Goal: Task Accomplishment & Management: Complete application form

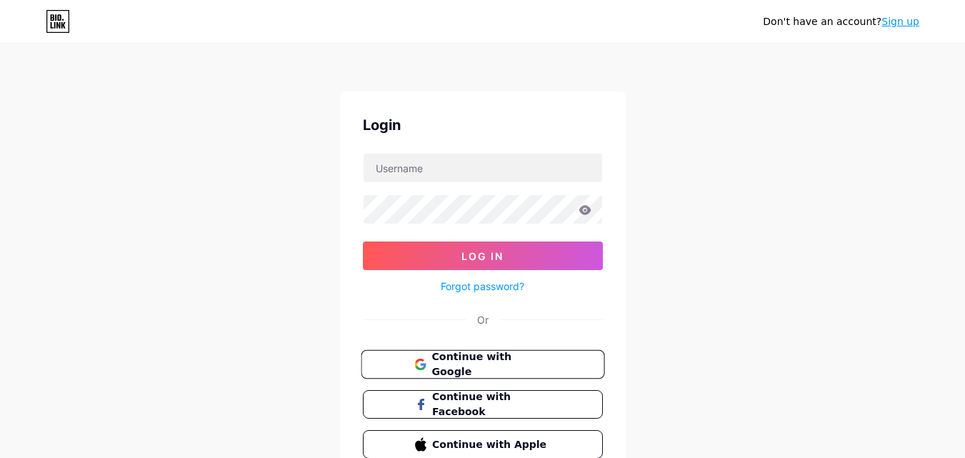
click at [540, 359] on span "Continue with Google" at bounding box center [491, 364] width 119 height 31
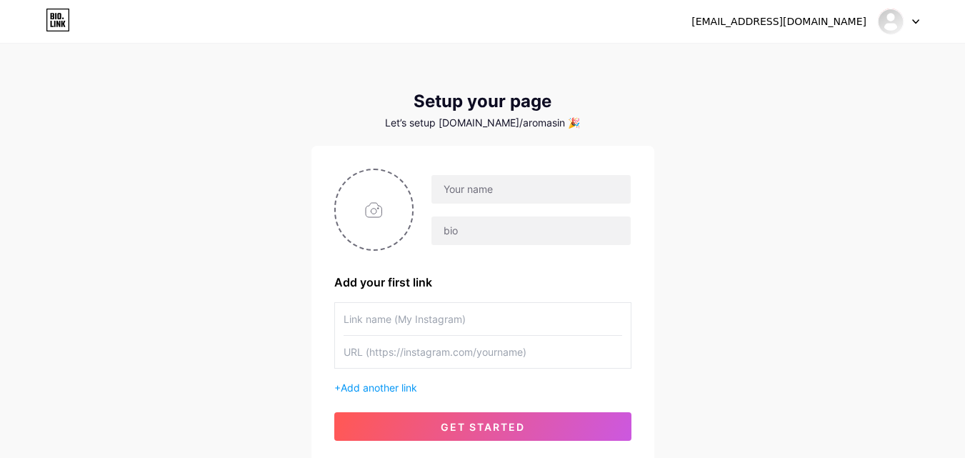
click at [921, 19] on div "aromasinchiwarmi@gmail.com Dashboard Logout" at bounding box center [482, 22] width 965 height 26
click at [917, 23] on icon at bounding box center [916, 22] width 6 height 4
